Goal: Find specific page/section: Find specific page/section

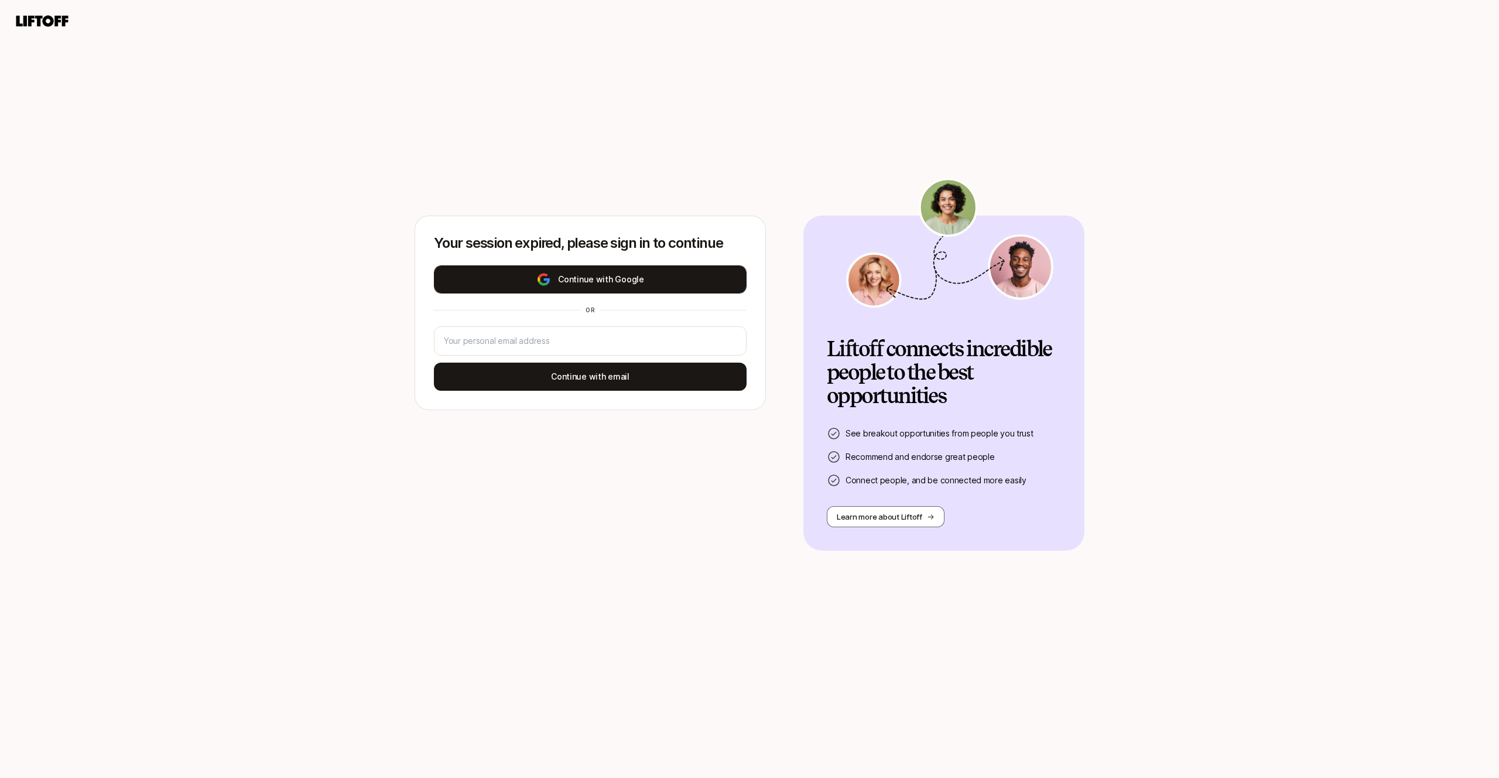
click at [645, 276] on button "Continue with Google" at bounding box center [590, 279] width 313 height 28
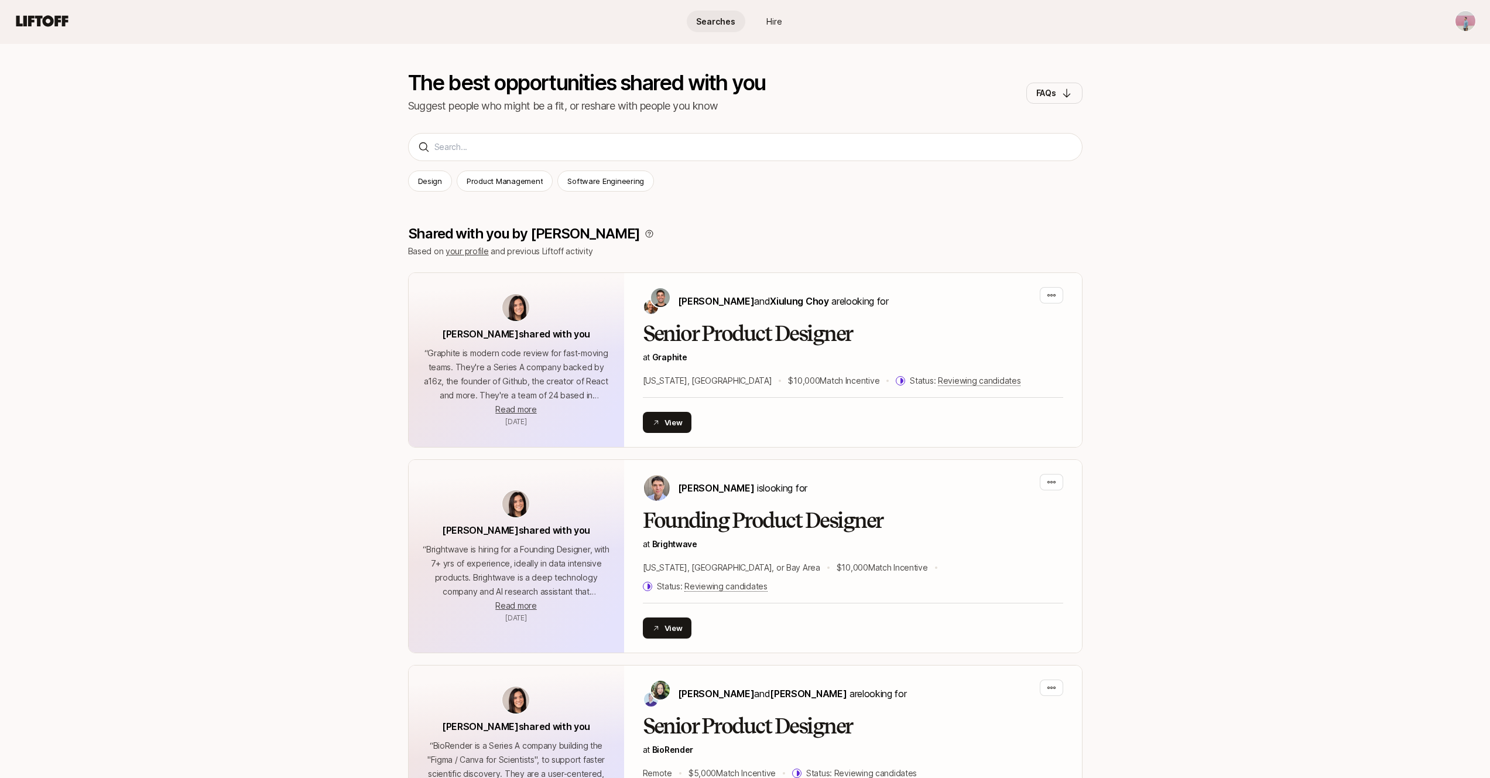
scroll to position [118, 0]
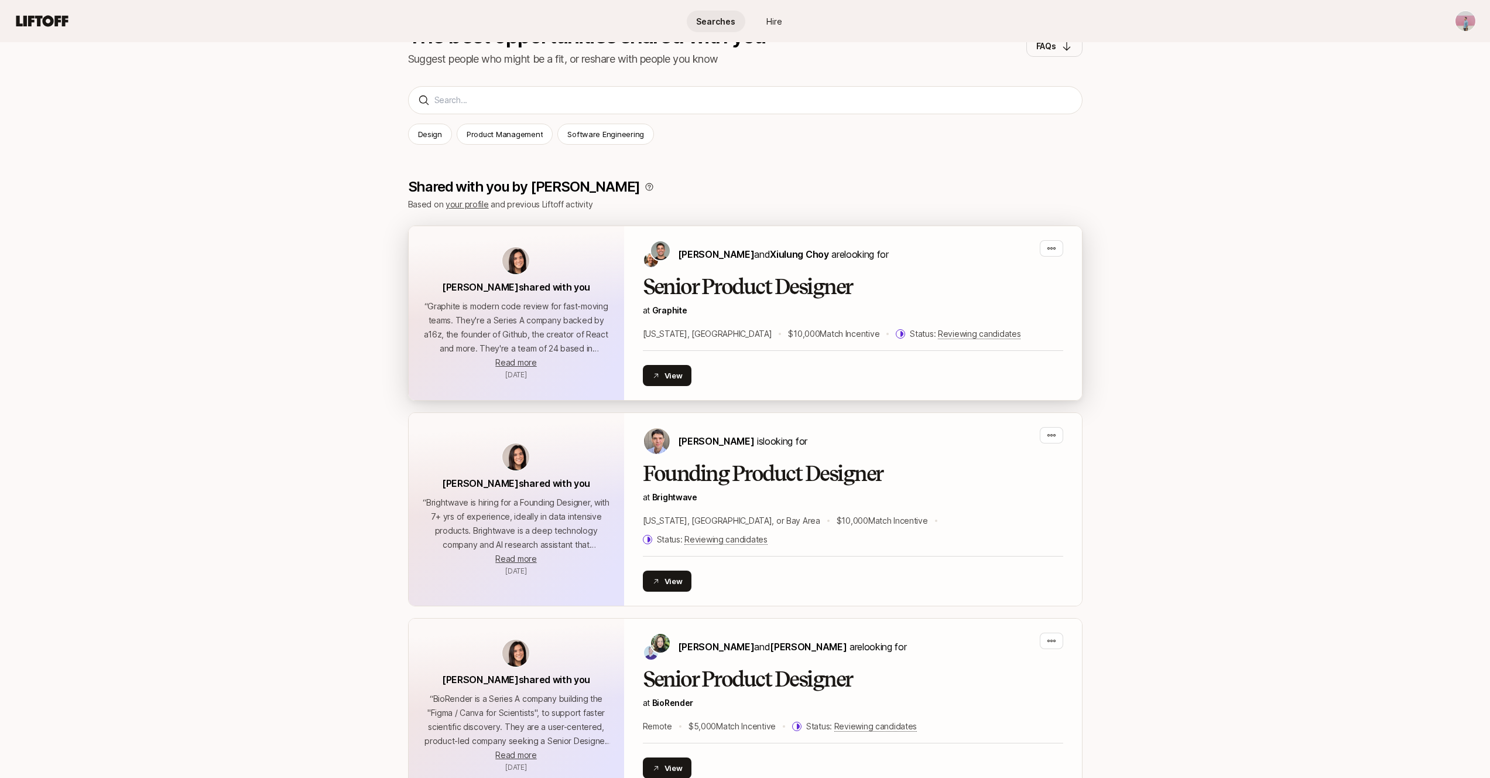
click at [579, 326] on p "“ Graphite is modern code review for fast-moving teams. They're a Series A comp…" at bounding box center [516, 327] width 187 height 56
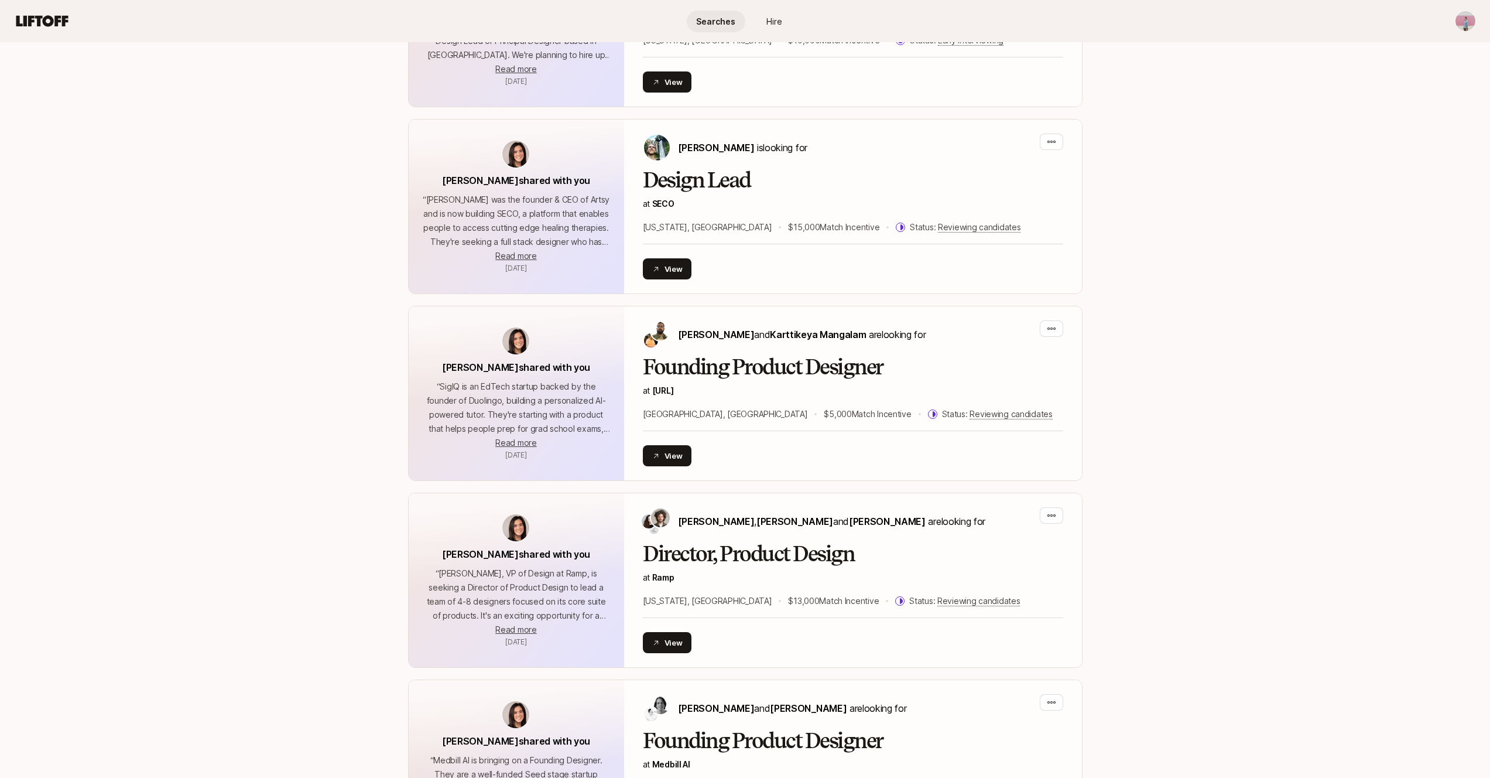
scroll to position [1582, 0]
